Goal: Task Accomplishment & Management: Manage account settings

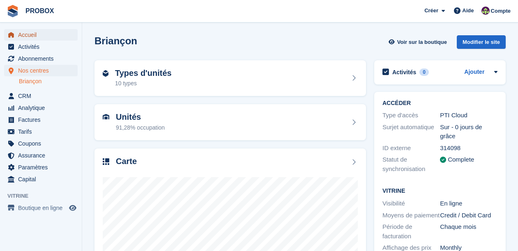
click at [35, 34] on span "Accueil" at bounding box center [42, 34] width 49 height 11
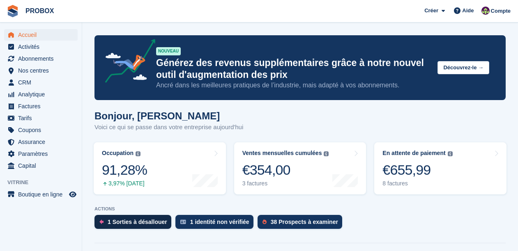
click at [156, 221] on div "1 Sorties à désallouer" at bounding box center [138, 222] width 60 height 7
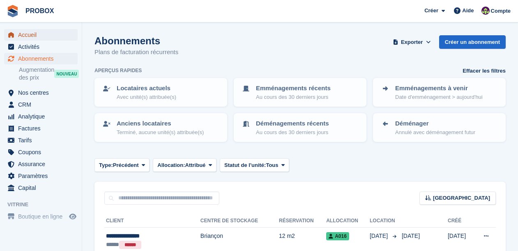
click at [39, 35] on span "Accueil" at bounding box center [42, 34] width 49 height 11
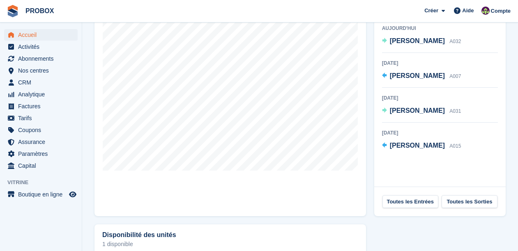
scroll to position [278, 0]
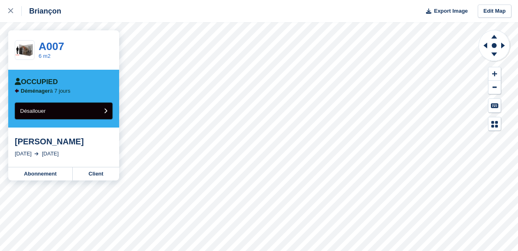
click at [104, 110] on icon "submit" at bounding box center [105, 110] width 3 height 5
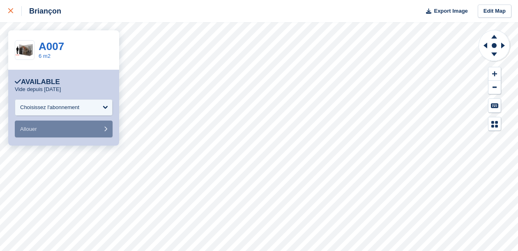
click at [11, 11] on icon at bounding box center [10, 10] width 5 height 5
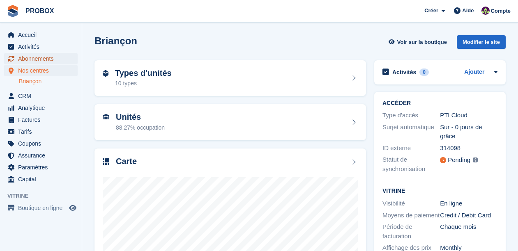
click at [46, 57] on span "Abonnements" at bounding box center [42, 58] width 49 height 11
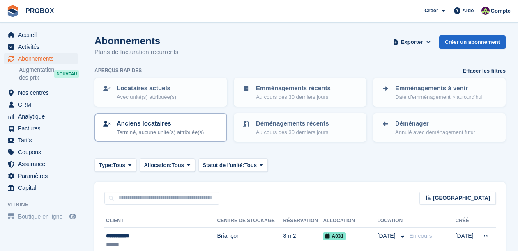
click at [168, 126] on p "Anciens locataires" at bounding box center [160, 123] width 87 height 9
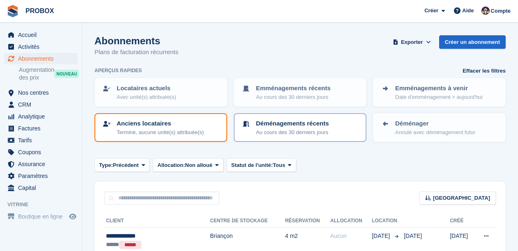
click at [267, 129] on p "Au cours des 30 derniers jours" at bounding box center [292, 133] width 73 height 8
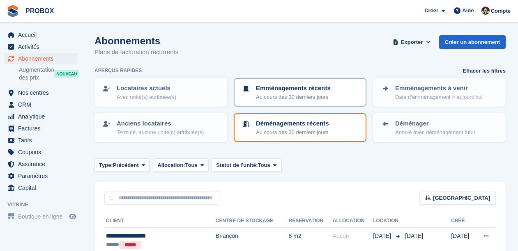
click at [275, 90] on p "Emménagements récents" at bounding box center [293, 88] width 75 height 9
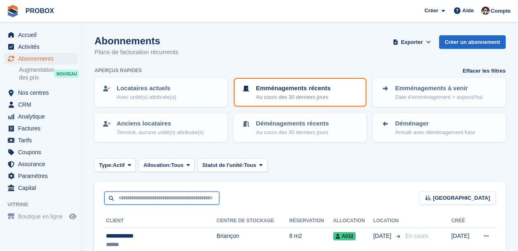
click at [148, 198] on input "text" at bounding box center [161, 199] width 115 height 14
type input "****"
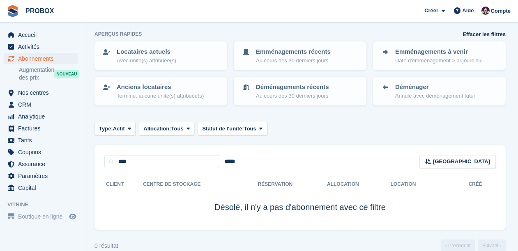
scroll to position [50, 0]
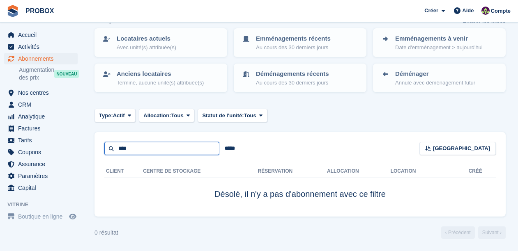
click at [146, 147] on input "****" at bounding box center [161, 149] width 115 height 14
type input "*"
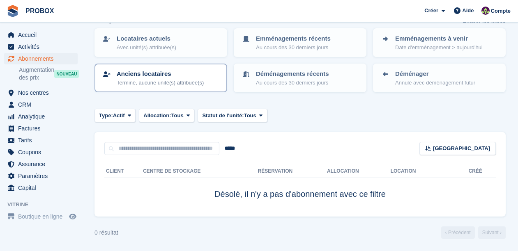
click at [142, 75] on p "Anciens locataires" at bounding box center [160, 73] width 87 height 9
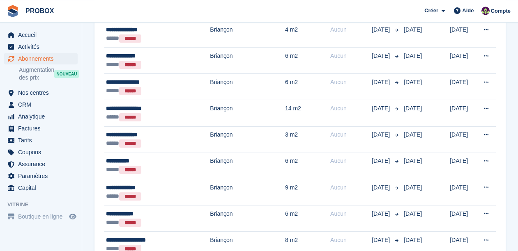
scroll to position [1333, 0]
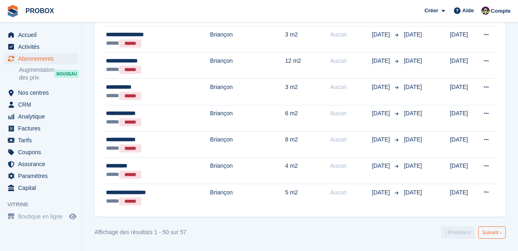
click at [492, 231] on link "Suivant ›" at bounding box center [492, 233] width 28 height 12
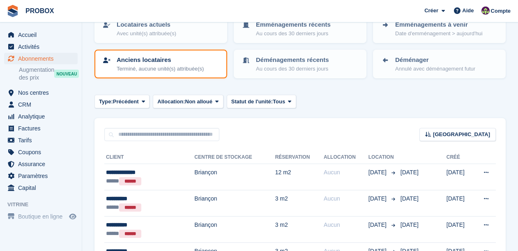
scroll to position [63, 0]
